Goal: Information Seeking & Learning: Learn about a topic

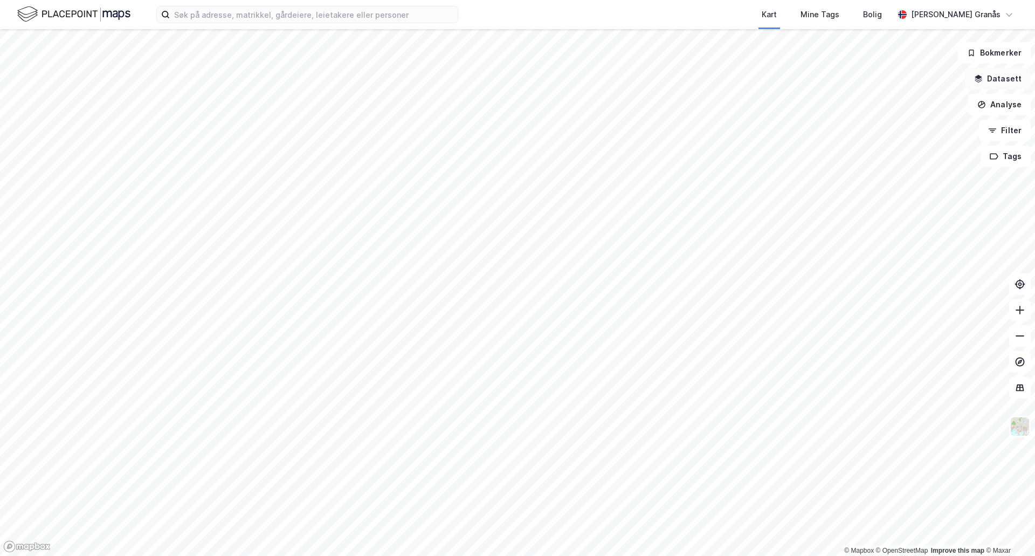
click at [1005, 84] on button "Datasett" at bounding box center [997, 79] width 66 height 22
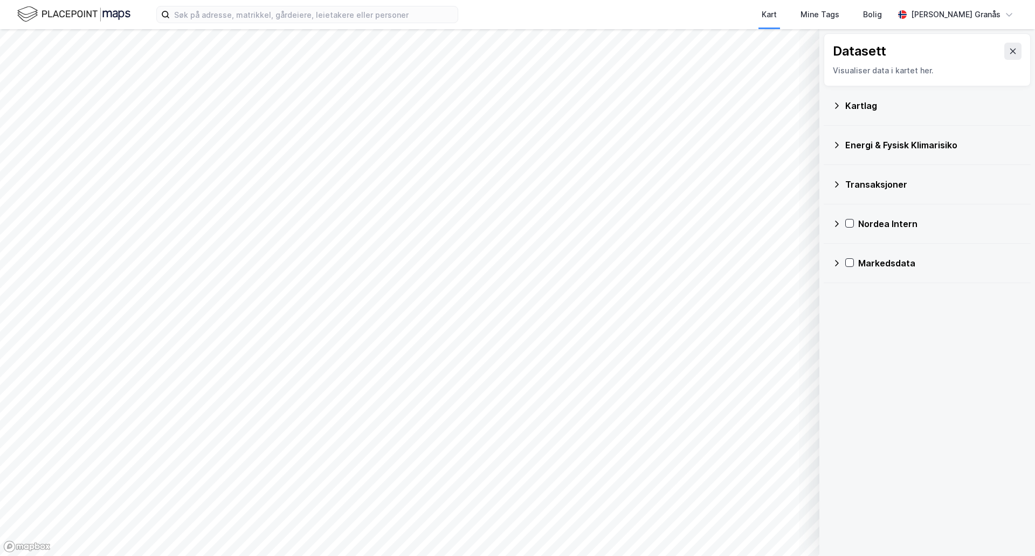
click at [854, 101] on div "Kartlag" at bounding box center [933, 105] width 177 height 13
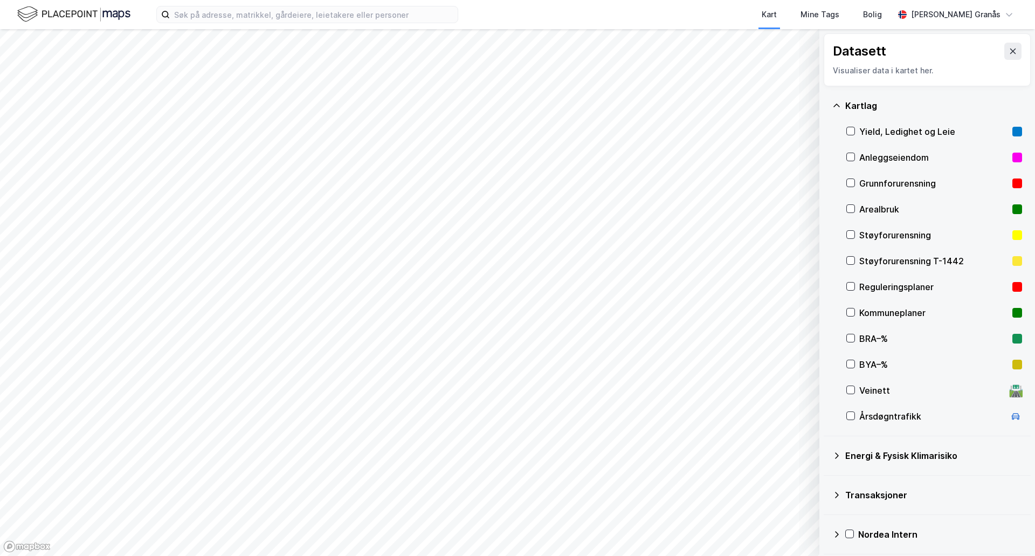
click at [896, 135] on div "Yield, Ledighet og Leie" at bounding box center [933, 131] width 149 height 13
click at [1008, 48] on icon at bounding box center [1012, 51] width 9 height 9
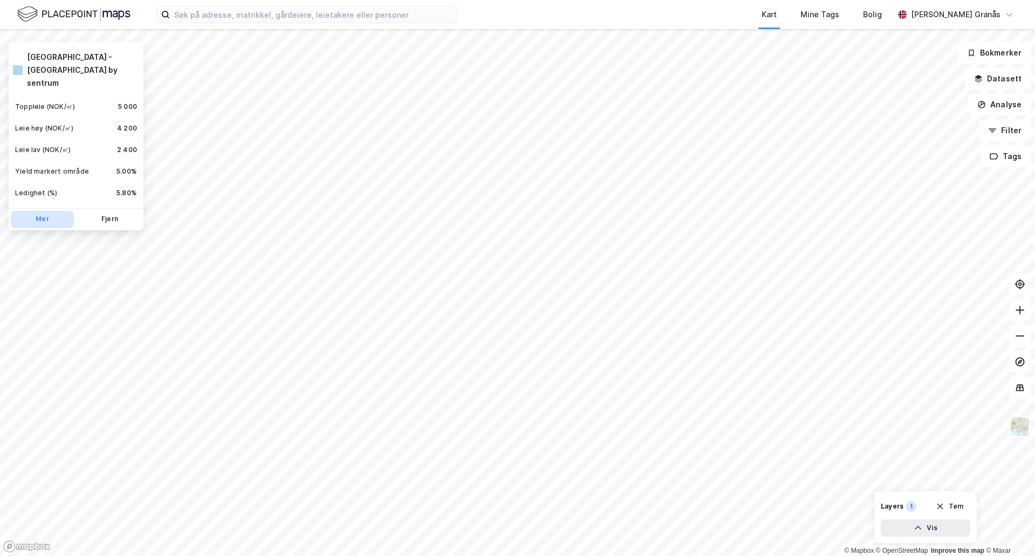
click at [41, 211] on button "Mer" at bounding box center [42, 219] width 63 height 17
